Goal: Check status: Check status

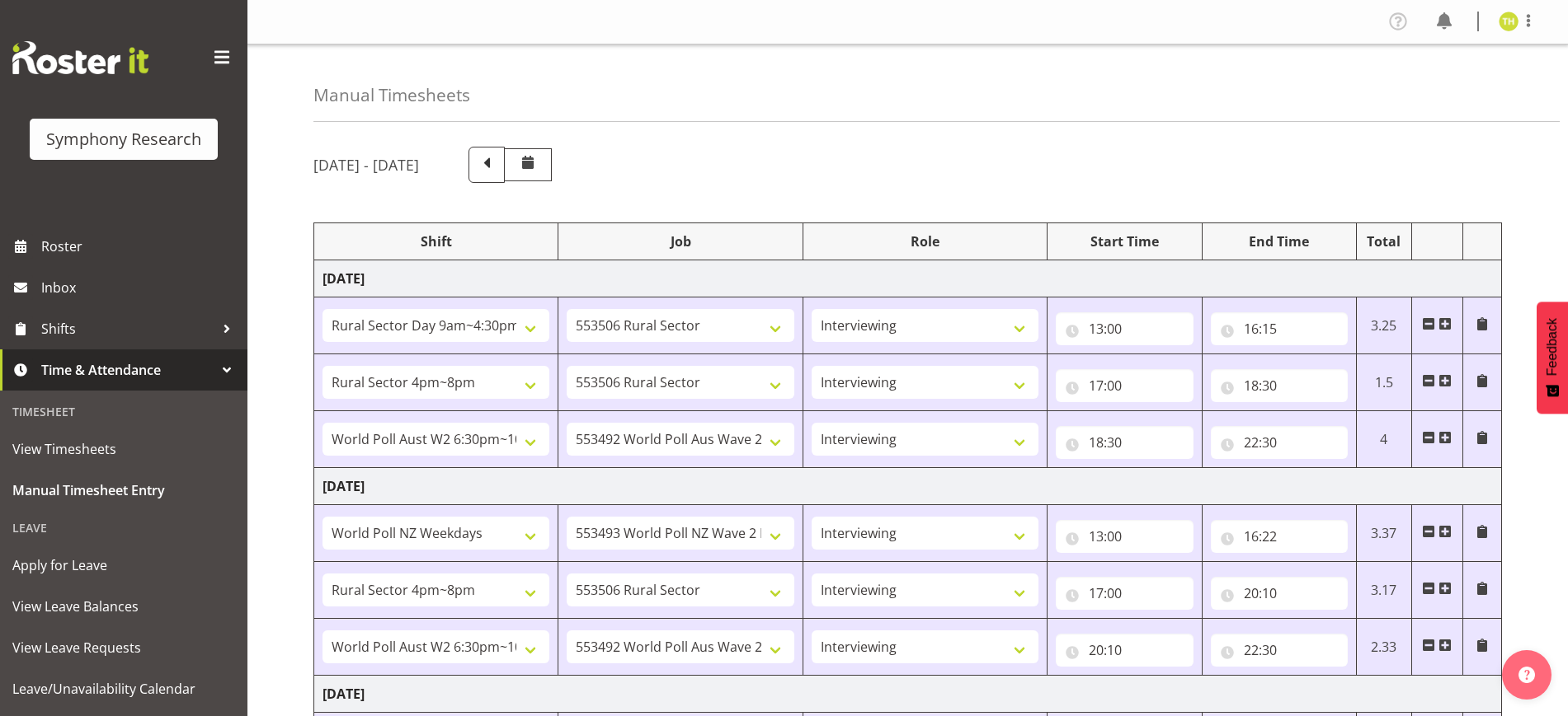
select select "81561"
select select "10587"
select select "47"
select select "81298"
select select "10587"
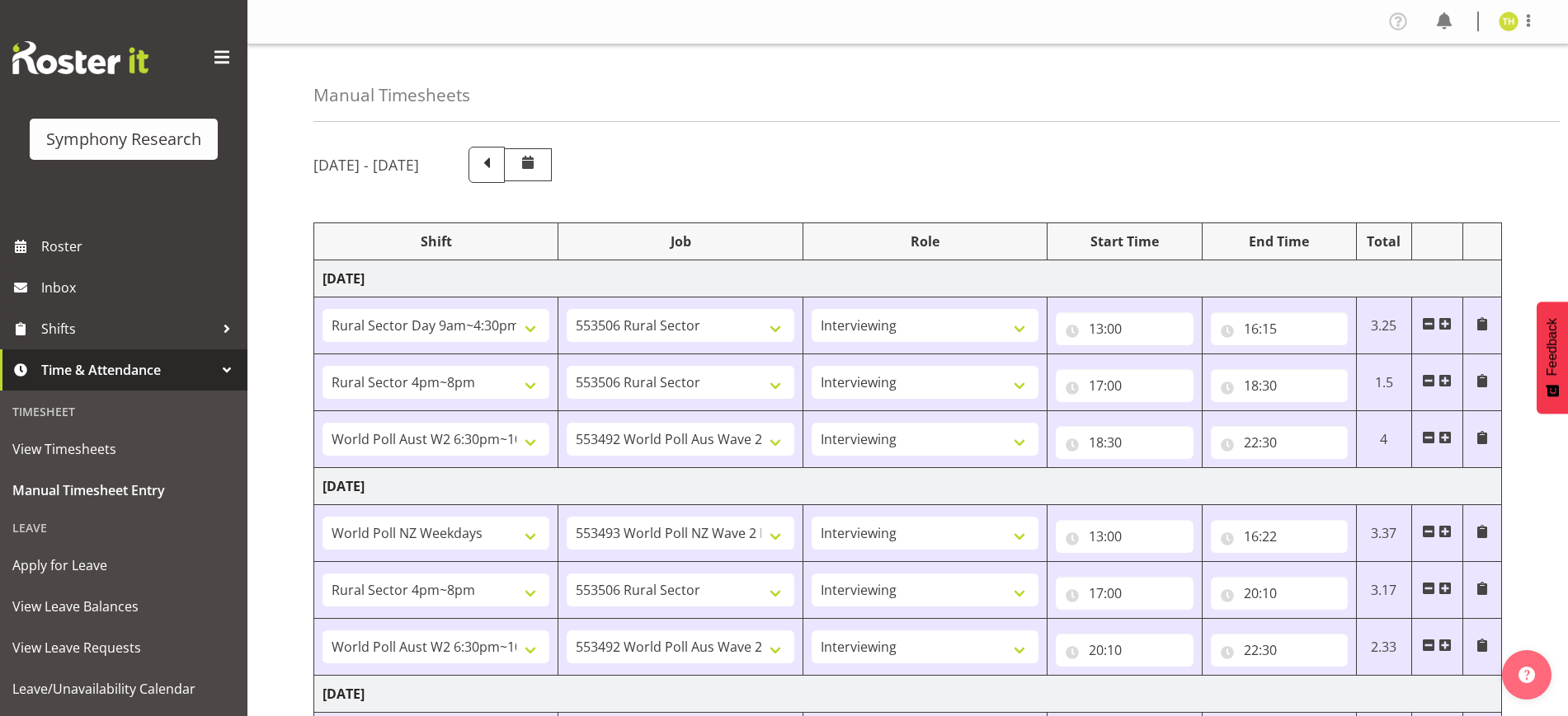
select select "47"
select select "56692"
select select "10499"
select select "47"
select select "41604"
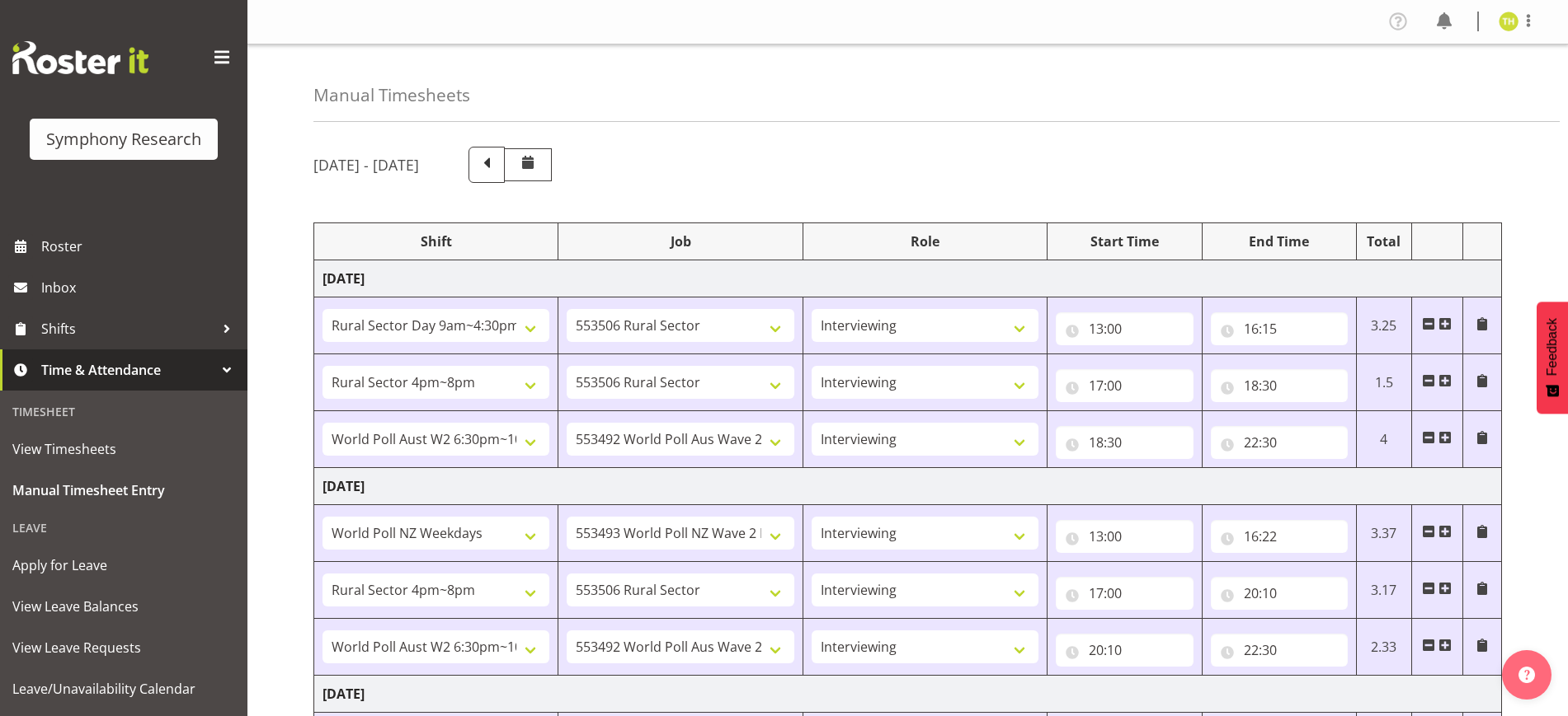
select select "10527"
select select "47"
select select "81298"
select select "10587"
select select "47"
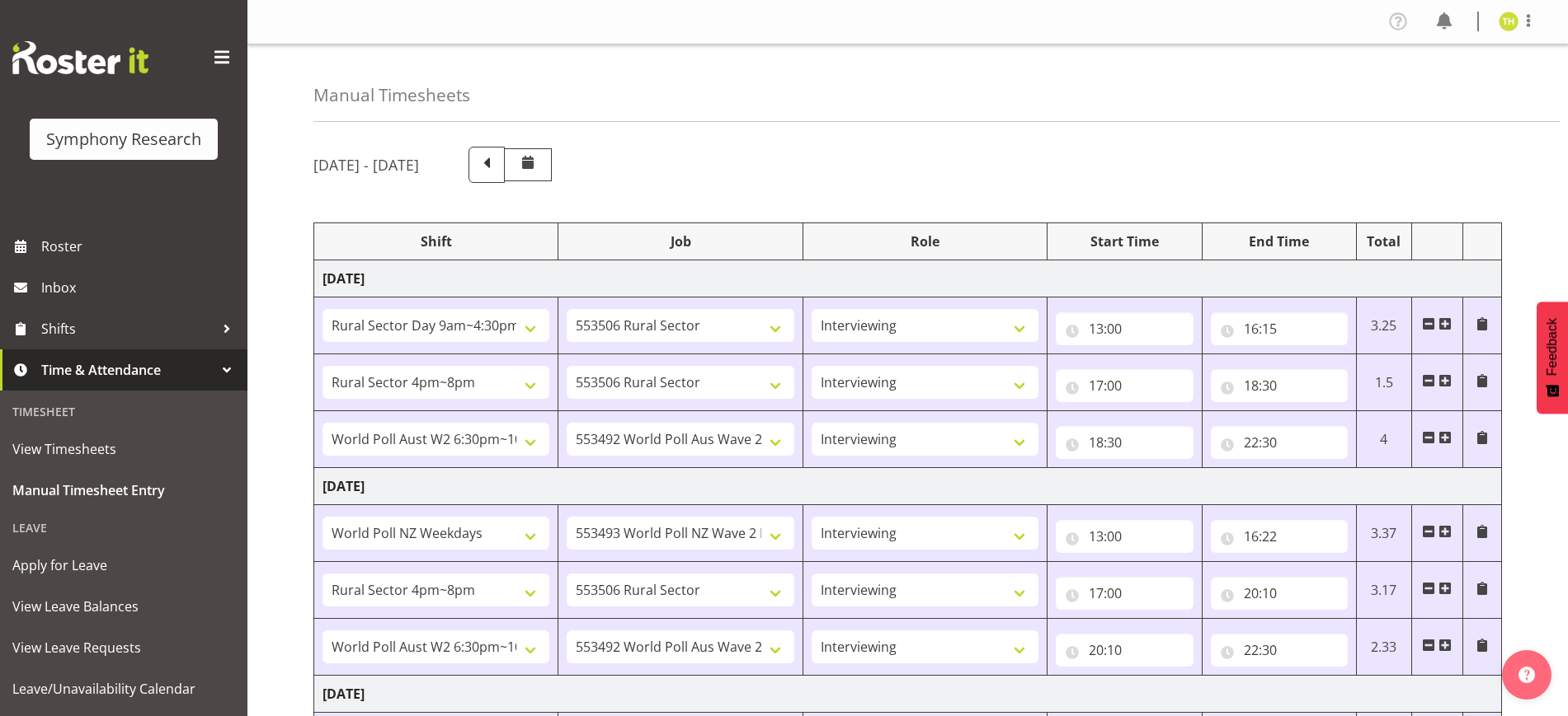
select select "56692"
select select "10499"
select select "47"
select select "81561"
select select "10587"
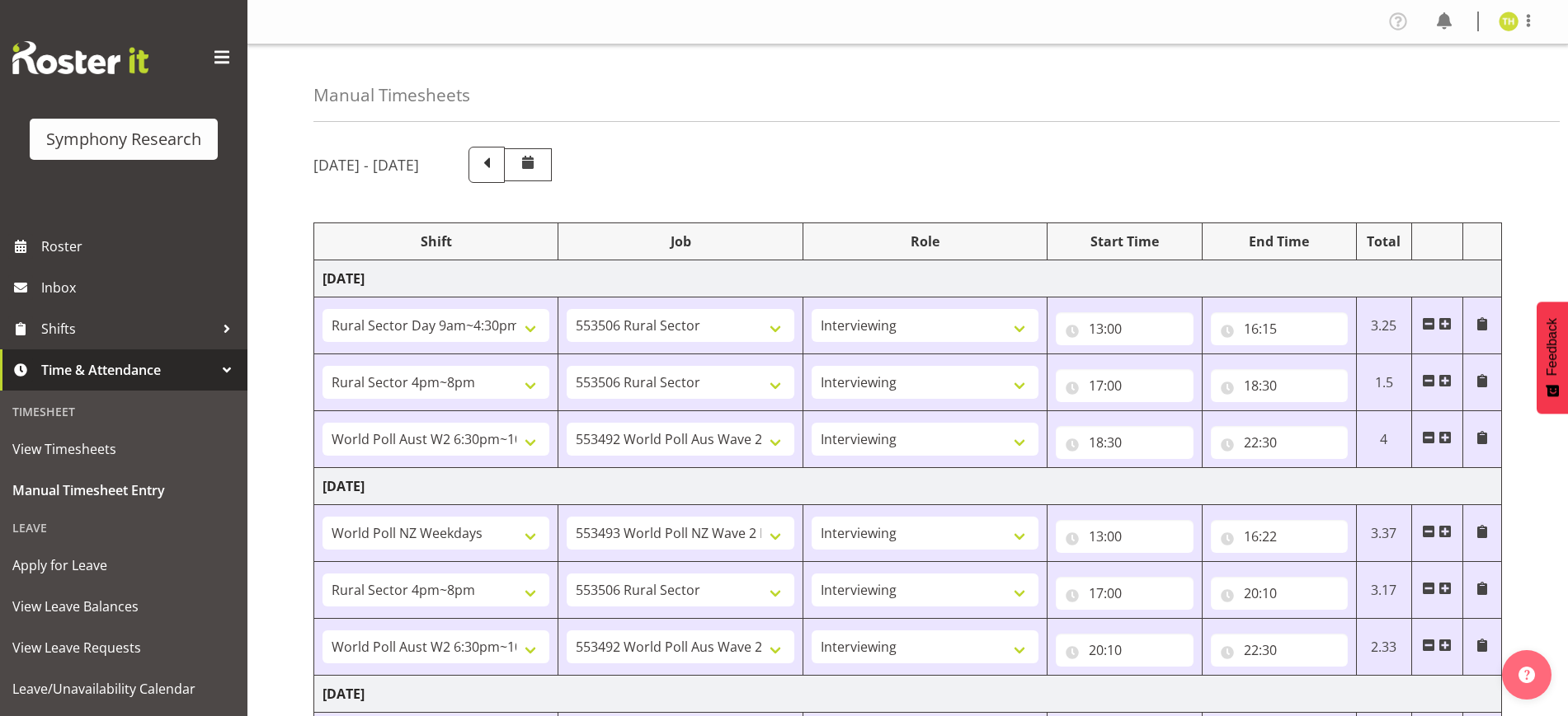
select select "47"
select select "81298"
select select "10587"
select select "47"
select select "41604"
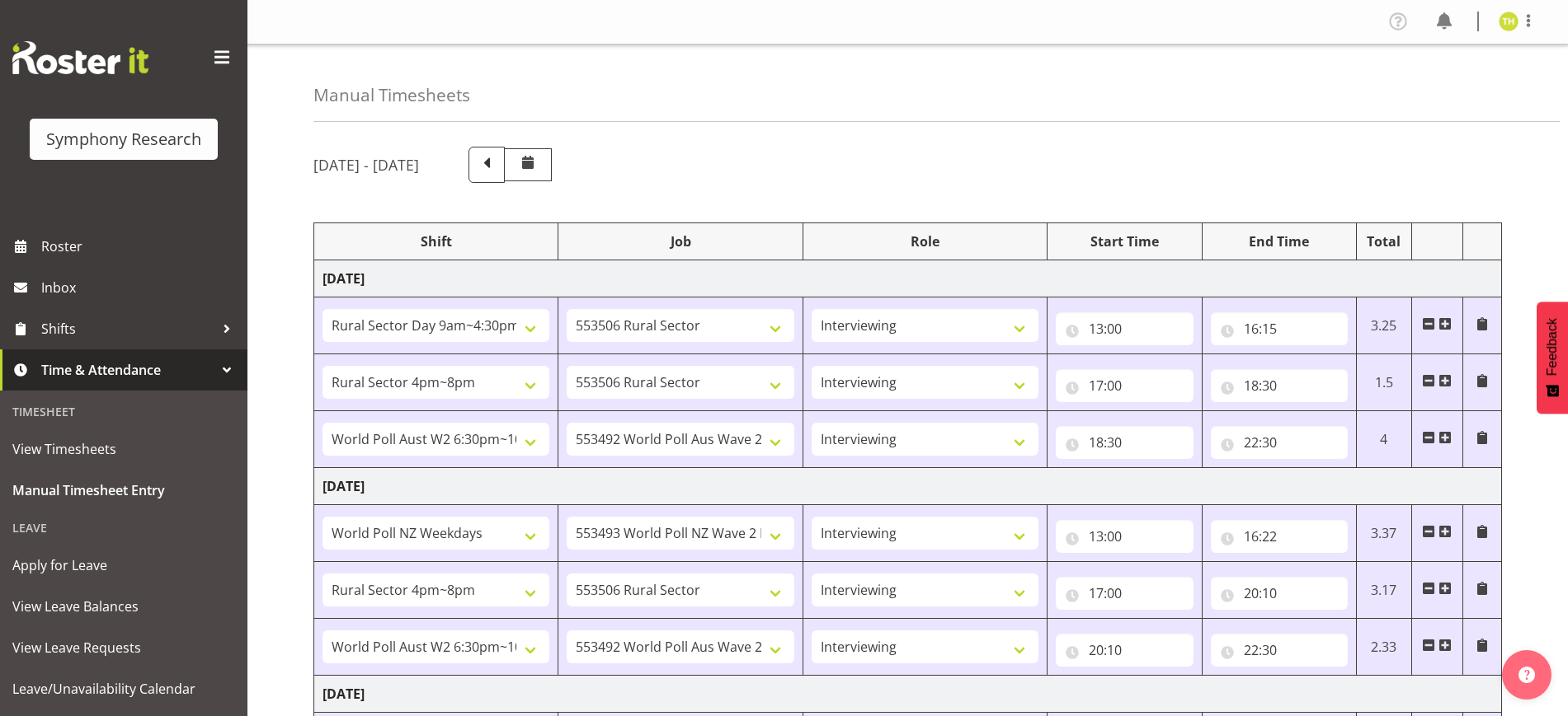
select select "10527"
select select "47"
select select "57511"
select select "10499"
select select "47"
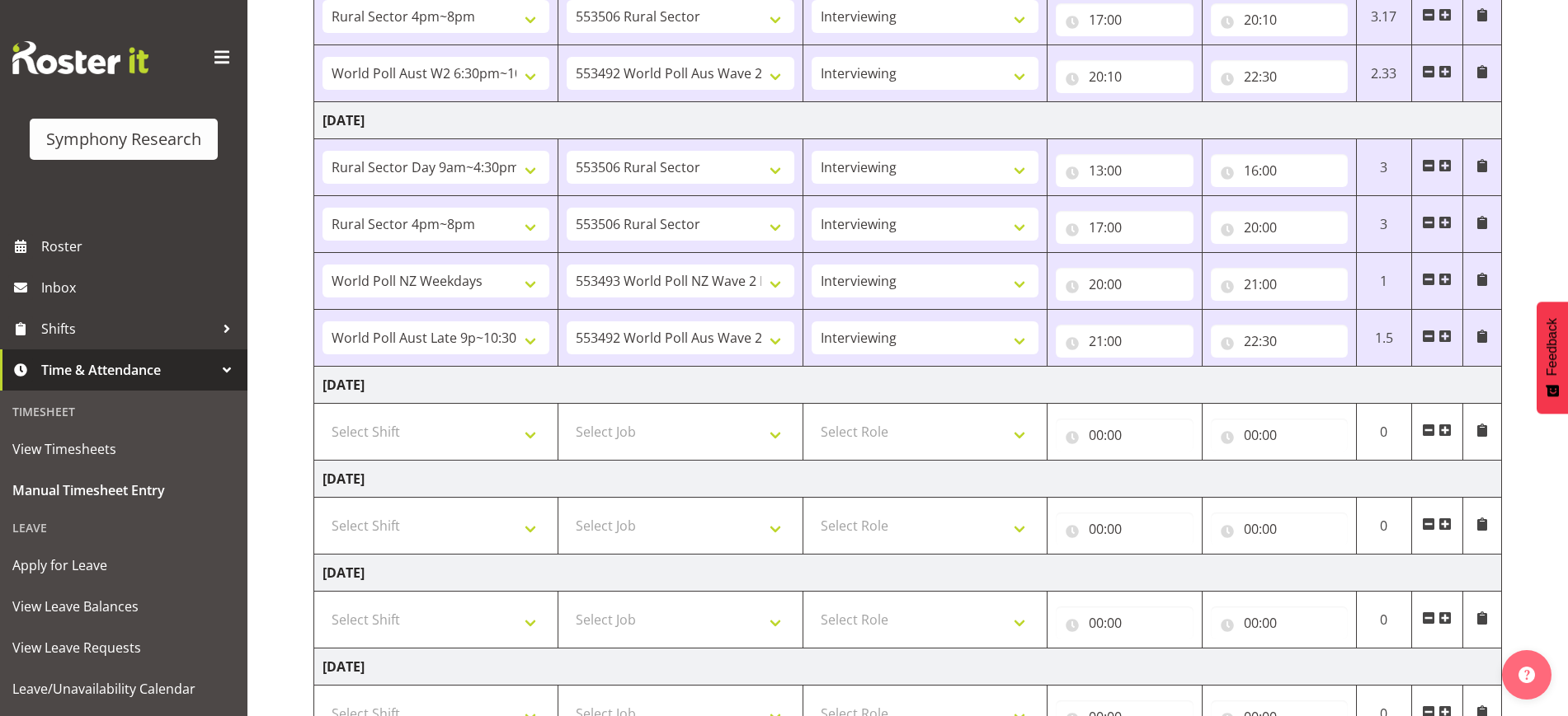
scroll to position [399, 0]
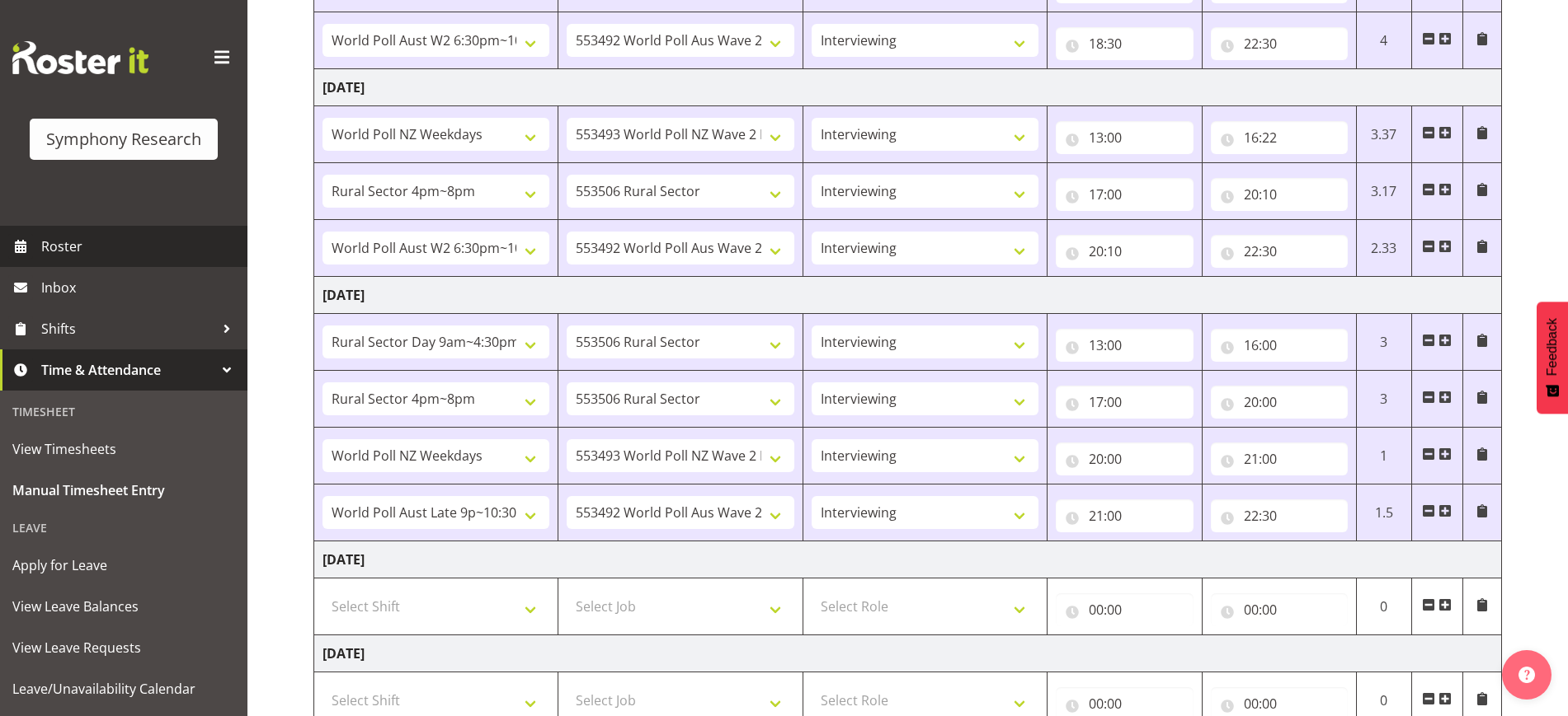
click at [58, 232] on link "Roster" at bounding box center [123, 246] width 248 height 41
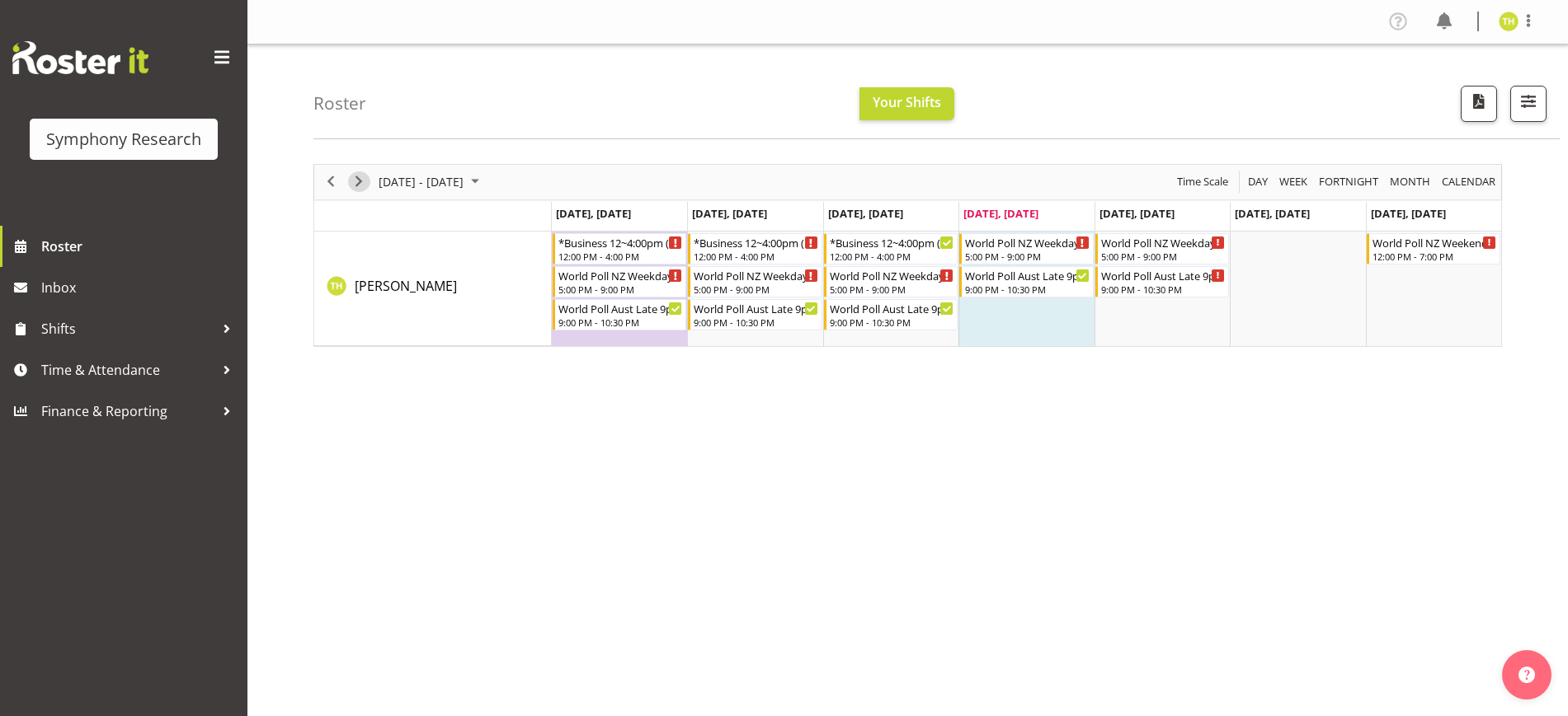
click at [365, 182] on span "Next" at bounding box center [359, 182] width 19 height 20
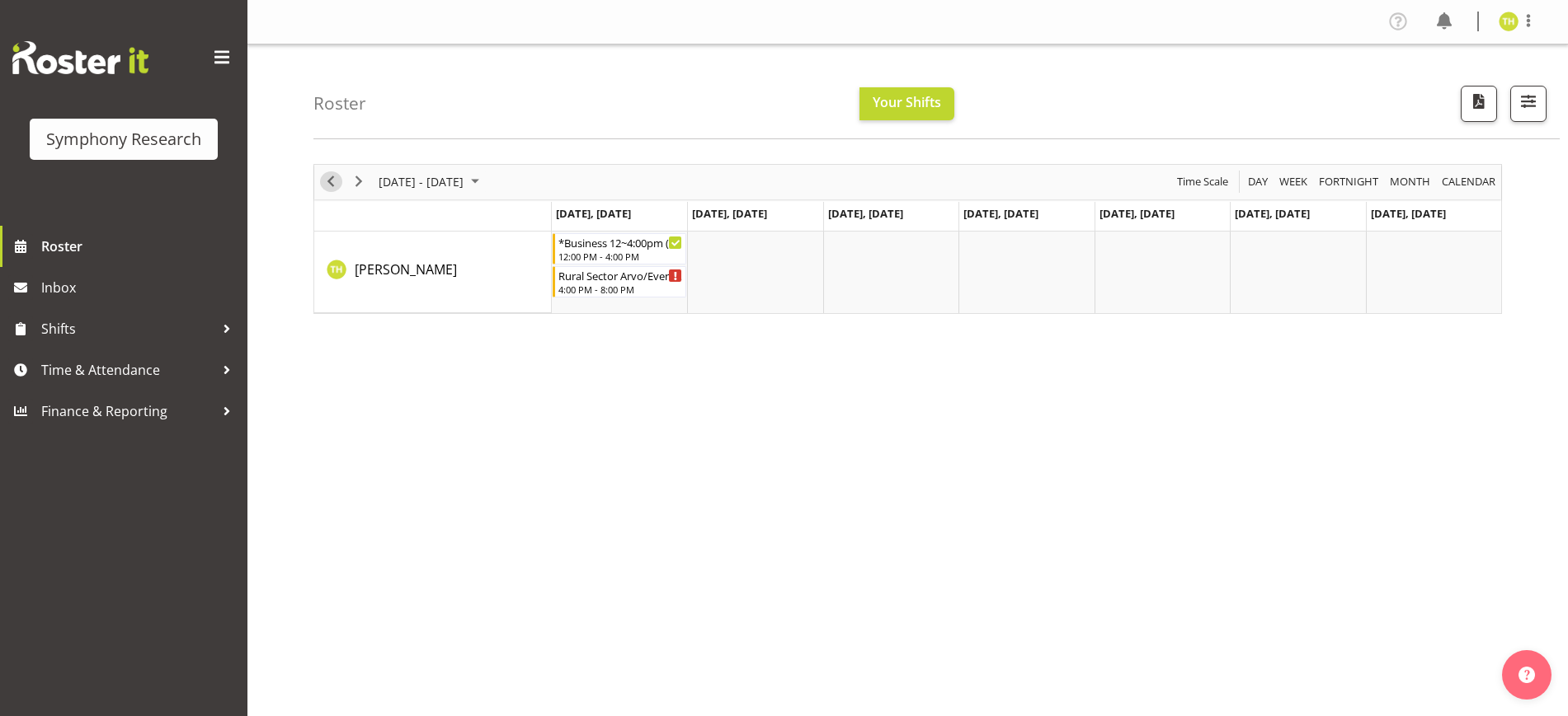
click at [329, 177] on span "Previous" at bounding box center [330, 182] width 19 height 20
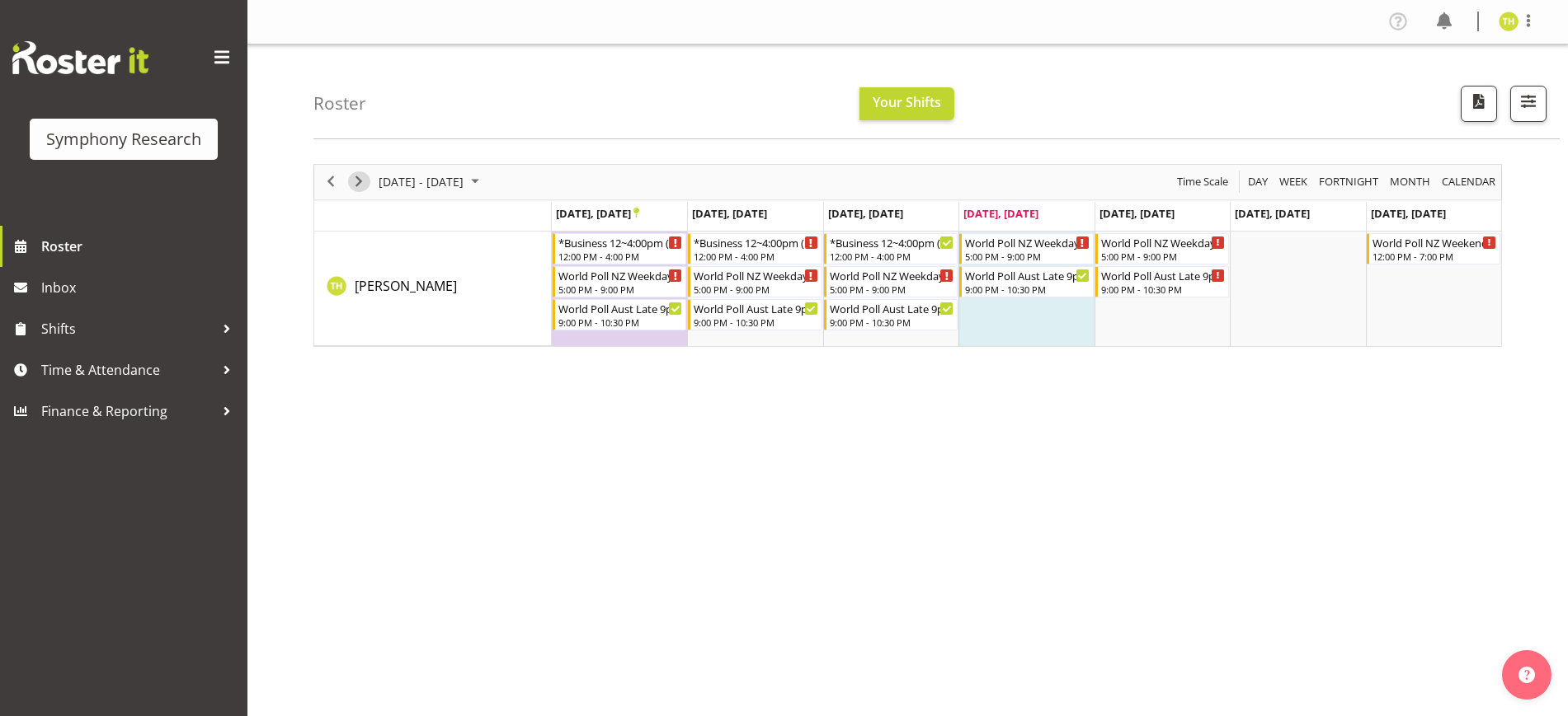
click at [354, 181] on span "Next" at bounding box center [359, 182] width 19 height 20
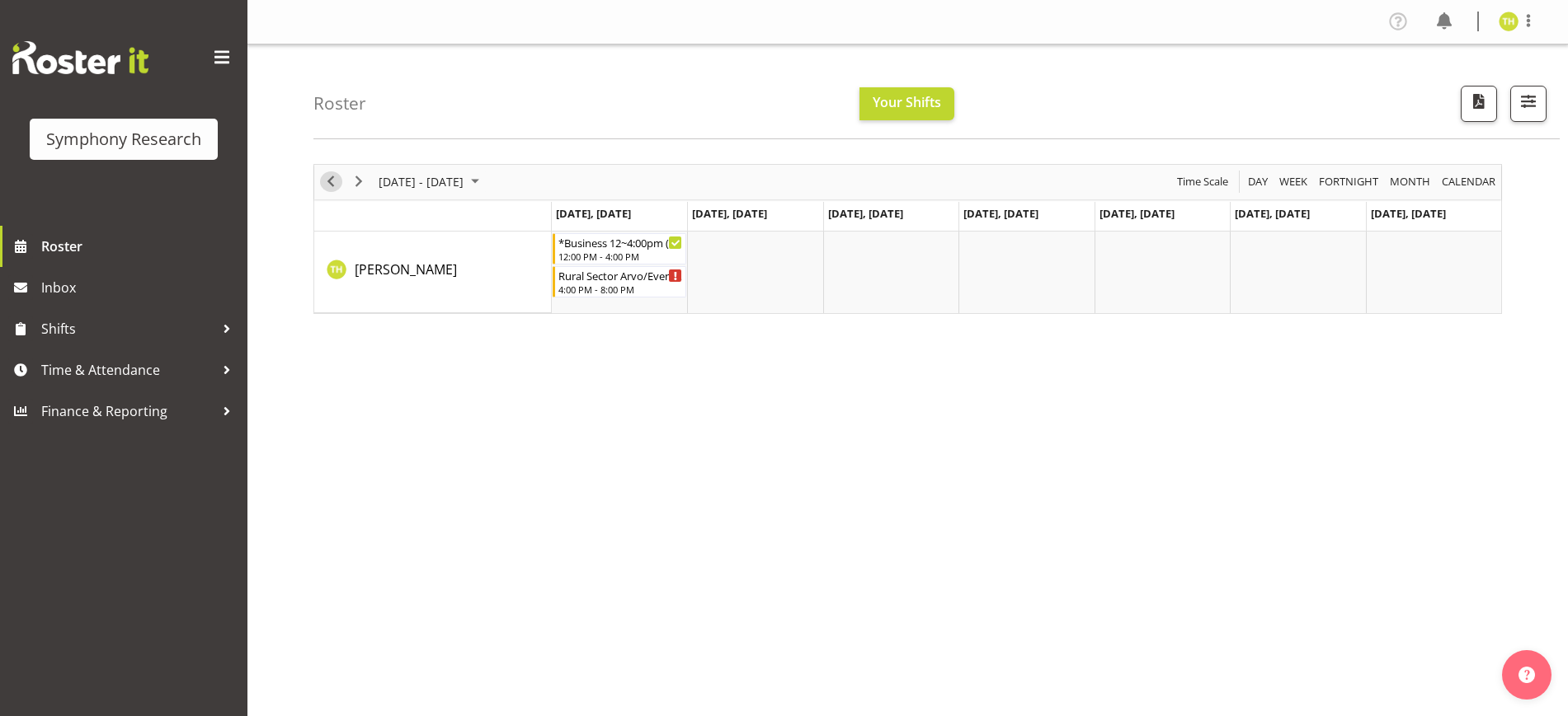
click at [334, 186] on span "Previous" at bounding box center [330, 182] width 19 height 20
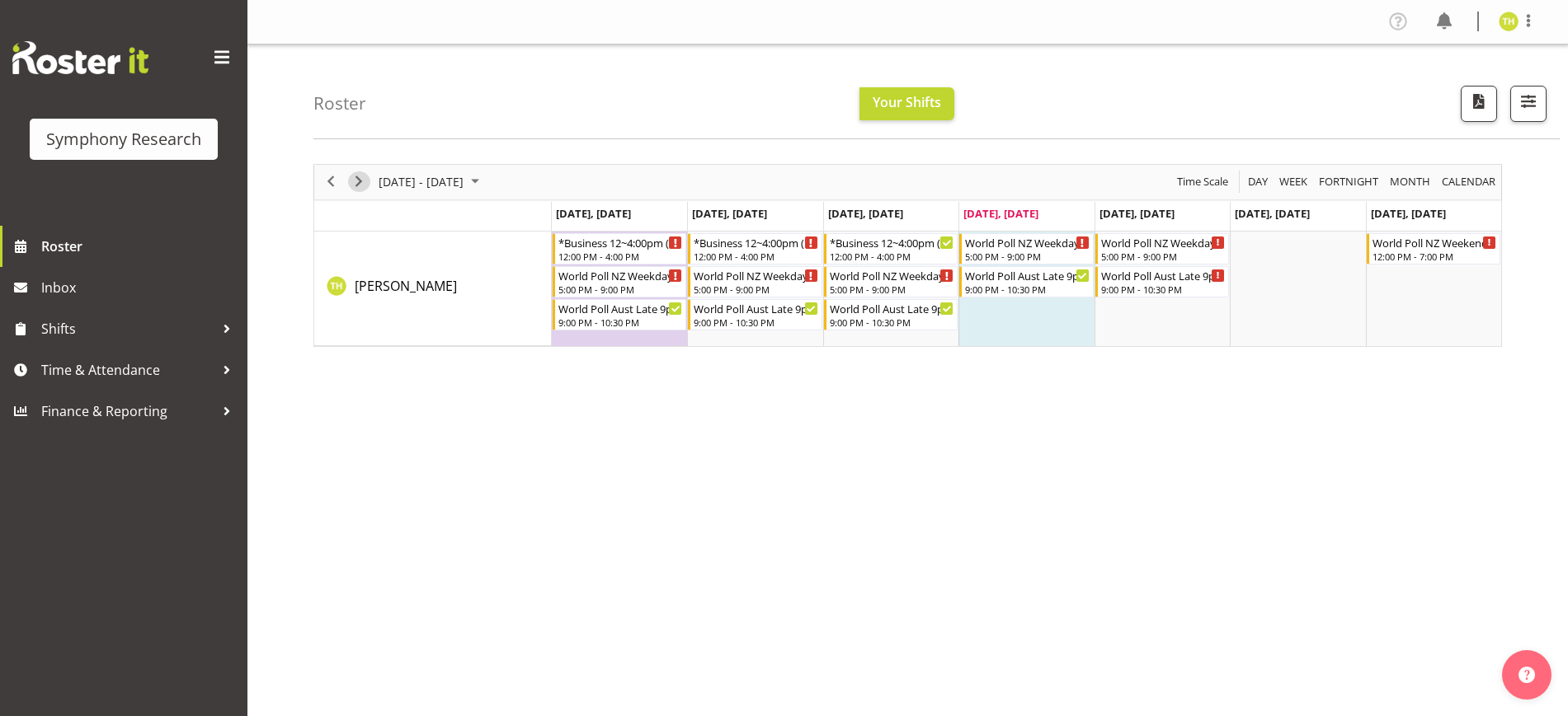
click at [357, 183] on span "Next" at bounding box center [359, 182] width 19 height 20
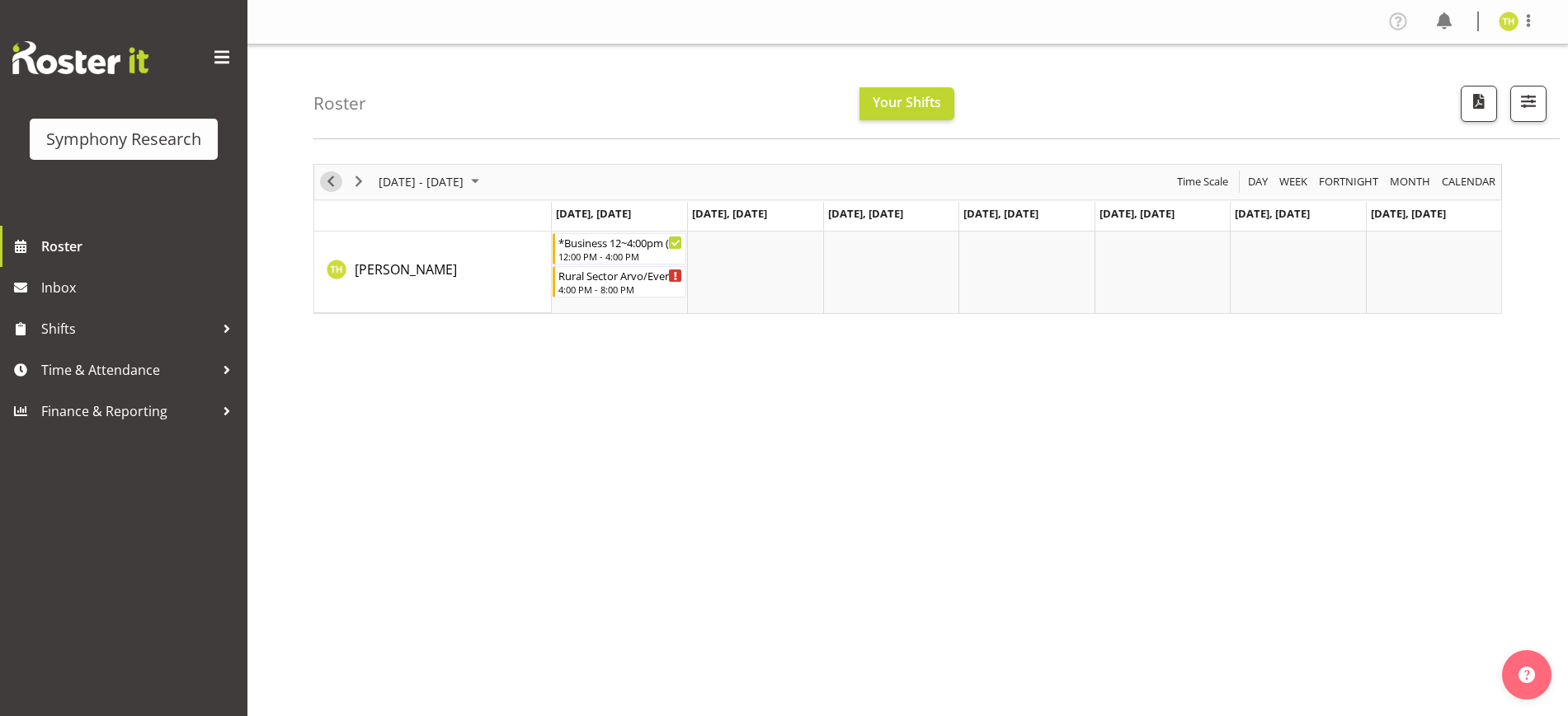
click at [334, 183] on span "Previous" at bounding box center [330, 182] width 19 height 20
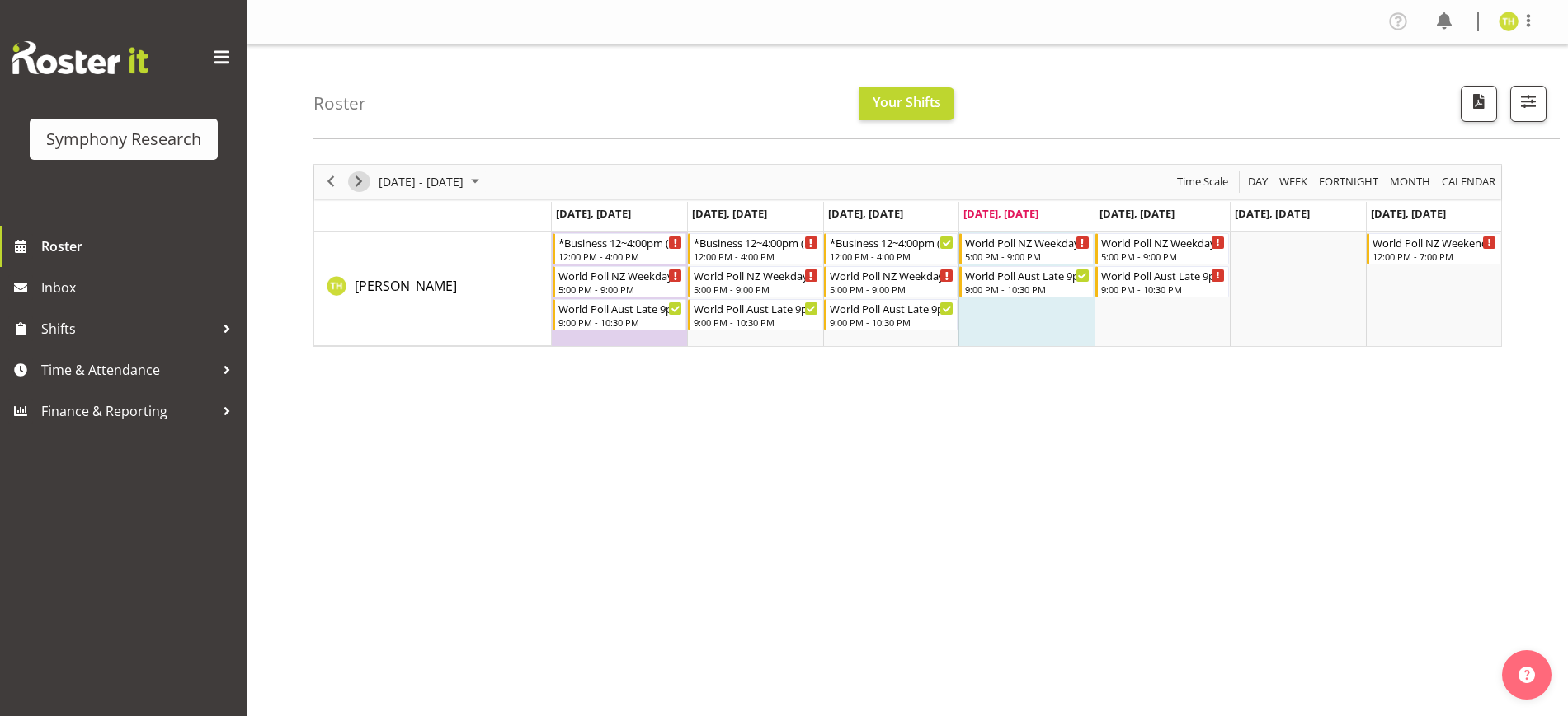
click at [353, 171] on div "next period" at bounding box center [359, 182] width 28 height 35
